Goal: Task Accomplishment & Management: Use online tool/utility

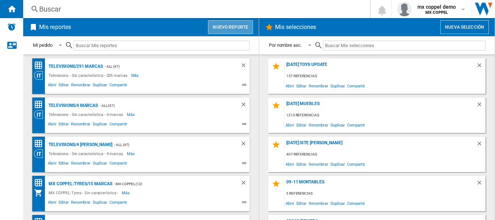
click at [221, 33] on button "Nuevo reporte" at bounding box center [230, 27] width 45 height 14
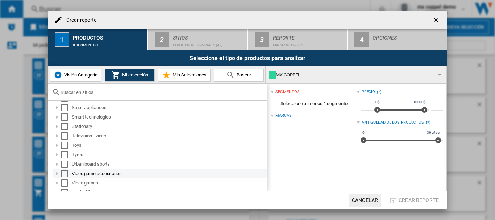
scroll to position [441, 0]
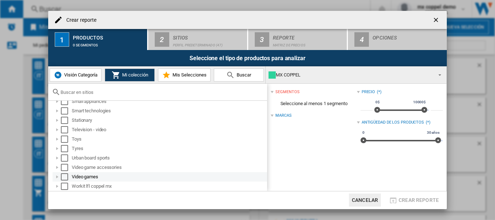
click at [60, 175] on div at bounding box center [57, 176] width 7 height 7
click at [64, 176] on div "Select" at bounding box center [64, 176] width 7 height 7
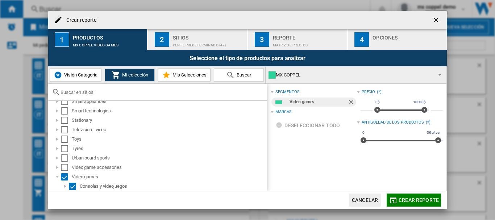
click at [181, 35] on div "Sitios" at bounding box center [208, 36] width 71 height 8
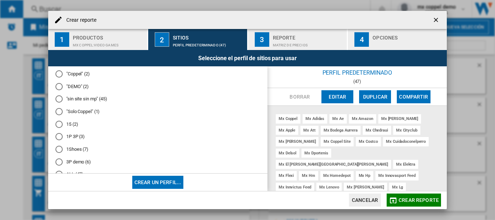
scroll to position [48, 0]
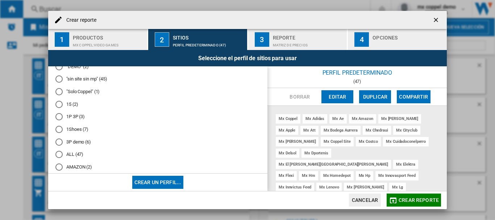
click at [60, 92] on div at bounding box center [58, 91] width 7 height 7
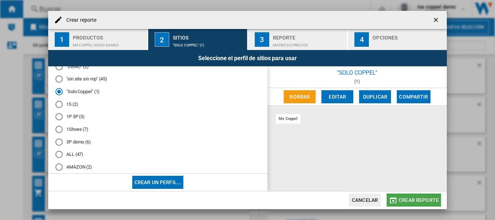
click at [417, 199] on span "Crear reporte" at bounding box center [418, 200] width 40 height 6
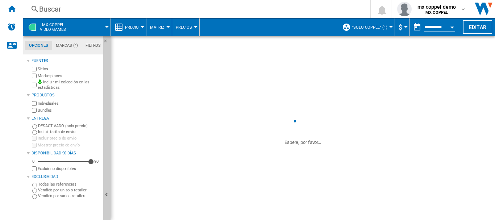
click at [115, 206] on span at bounding box center [302, 183] width 384 height 74
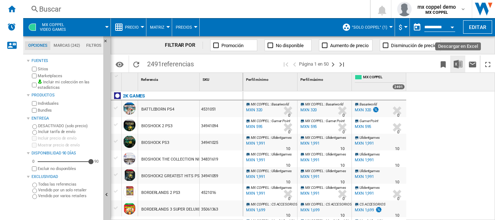
click at [458, 63] on img "Descargar en Excel" at bounding box center [457, 64] width 9 height 9
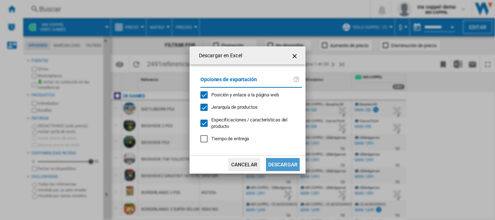
click at [286, 167] on button "Descargar" at bounding box center [283, 164] width 34 height 13
